Goal: Obtain resource: Download file/media

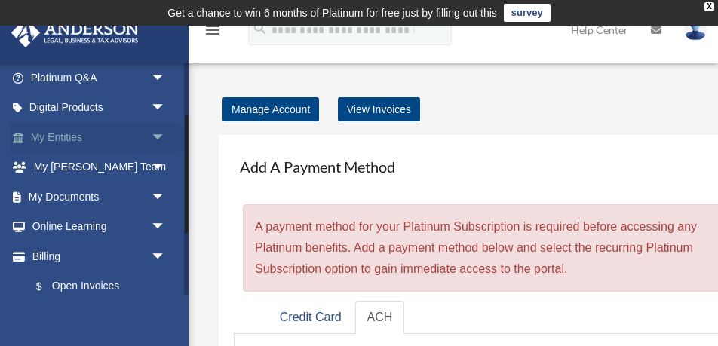
scroll to position [128, 0]
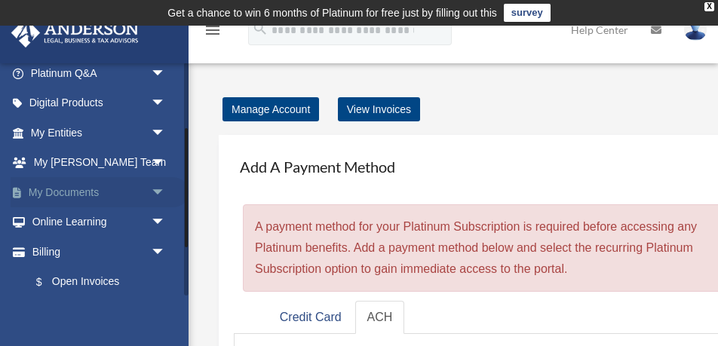
click at [158, 191] on span "arrow_drop_down" at bounding box center [166, 192] width 30 height 31
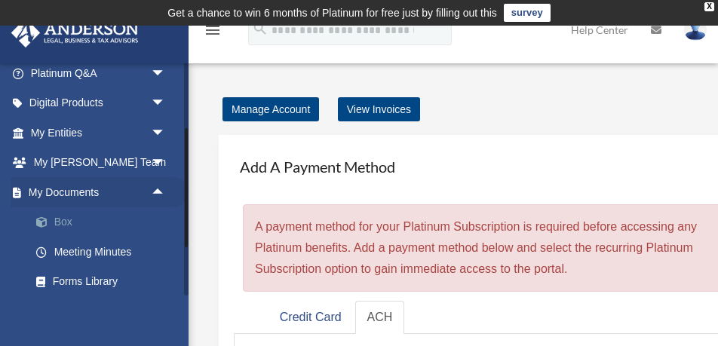
click at [68, 222] on link "Box" at bounding box center [104, 222] width 167 height 30
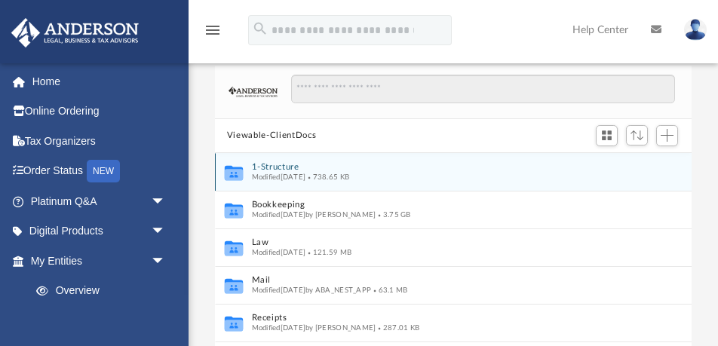
scroll to position [116, 0]
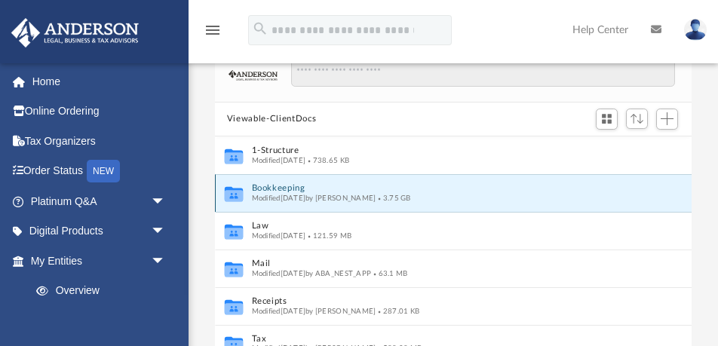
click at [292, 188] on button "Bookkeeping" at bounding box center [443, 188] width 383 height 10
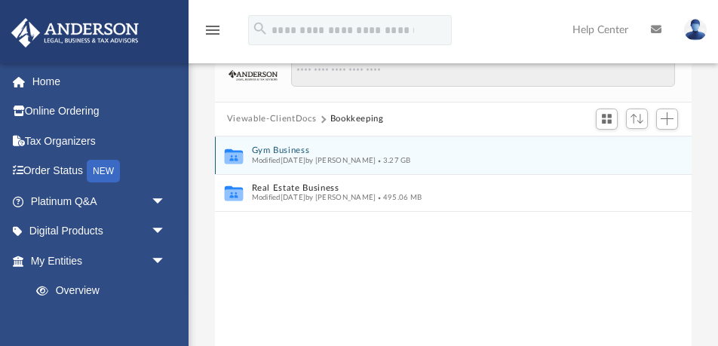
click at [288, 153] on button "Gym Business" at bounding box center [443, 151] width 383 height 10
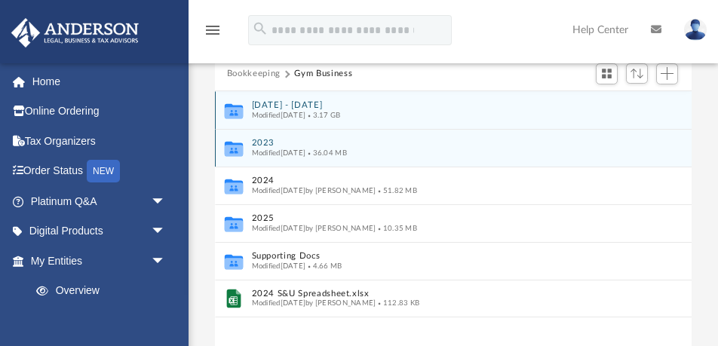
scroll to position [165, 0]
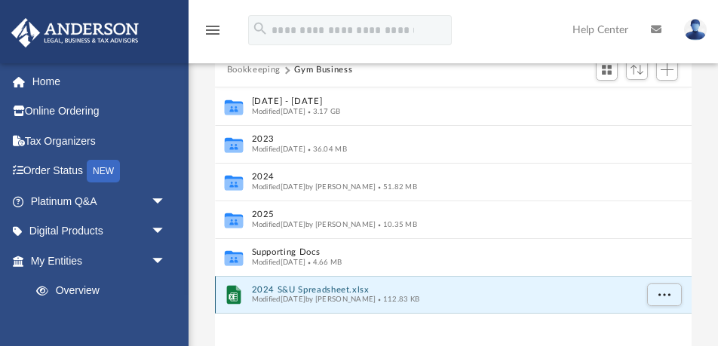
click at [276, 288] on button "2024 S&U Spreadsheet.xlsx" at bounding box center [443, 289] width 383 height 10
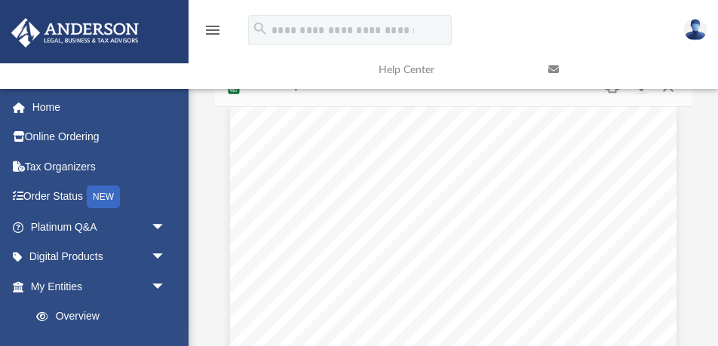
scroll to position [103, 0]
